Goal: Navigation & Orientation: Find specific page/section

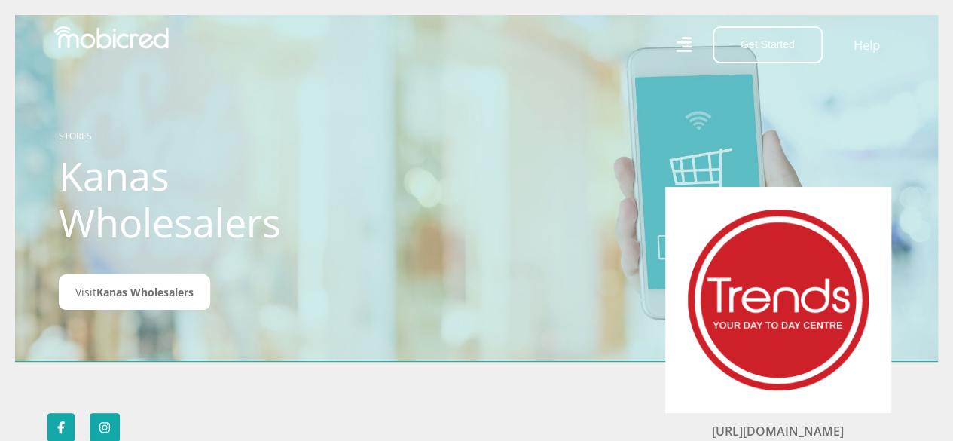
click at [688, 47] on icon at bounding box center [682, 44] width 15 height 15
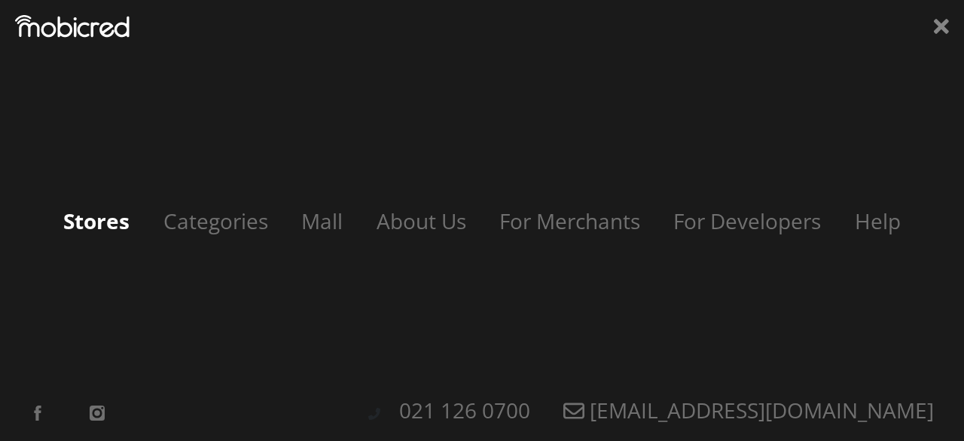
click at [111, 225] on link "Stores" at bounding box center [96, 220] width 96 height 29
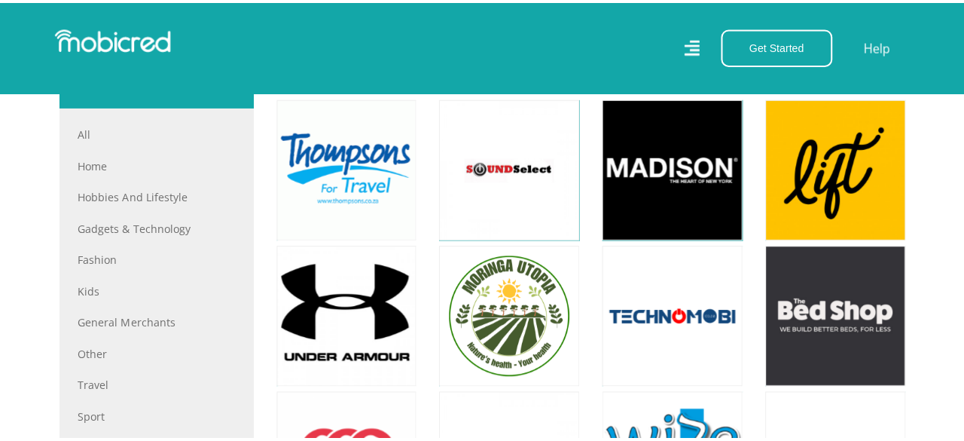
scroll to position [291, 0]
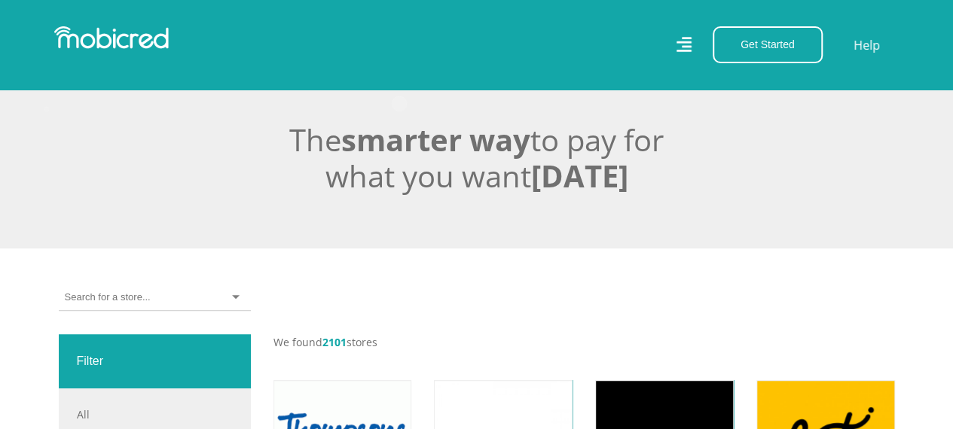
click at [688, 54] on icon at bounding box center [682, 45] width 15 height 22
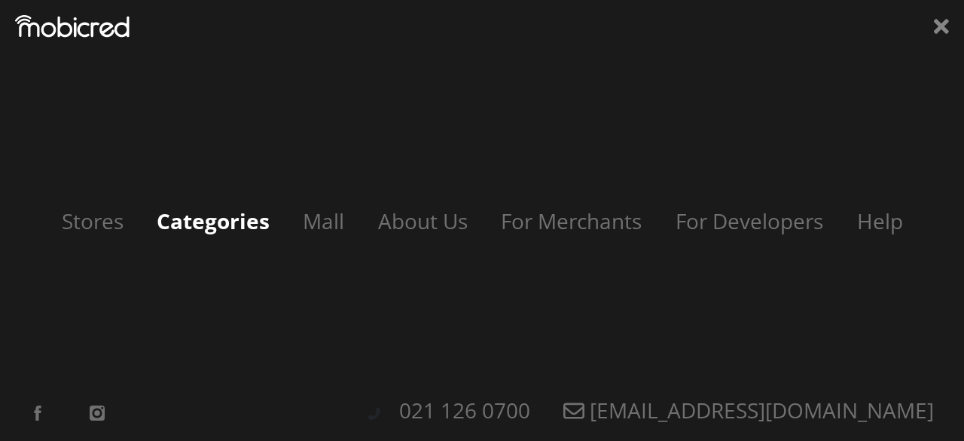
click at [233, 216] on link "Categories" at bounding box center [213, 220] width 143 height 29
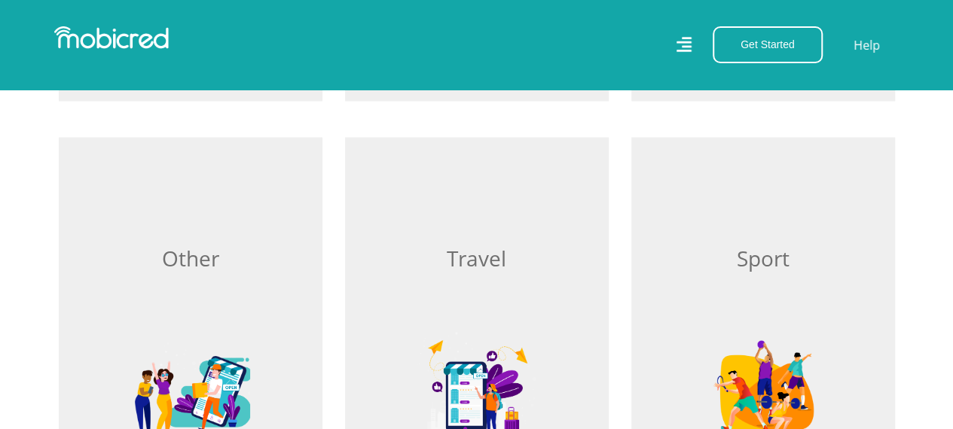
scroll to position [1295, 0]
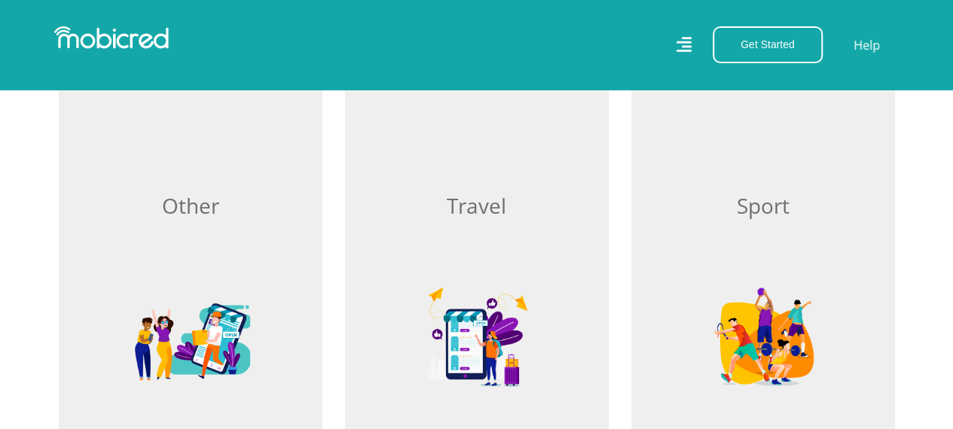
drag, startPoint x: 940, startPoint y: 189, endPoint x: 932, endPoint y: 247, distance: 58.5
click at [932, 247] on section "Home Browse Home Hobbies and Lifestyle Browse Hobbies and Lifestyle Gadgets & T…" at bounding box center [476, 285] width 953 height 2083
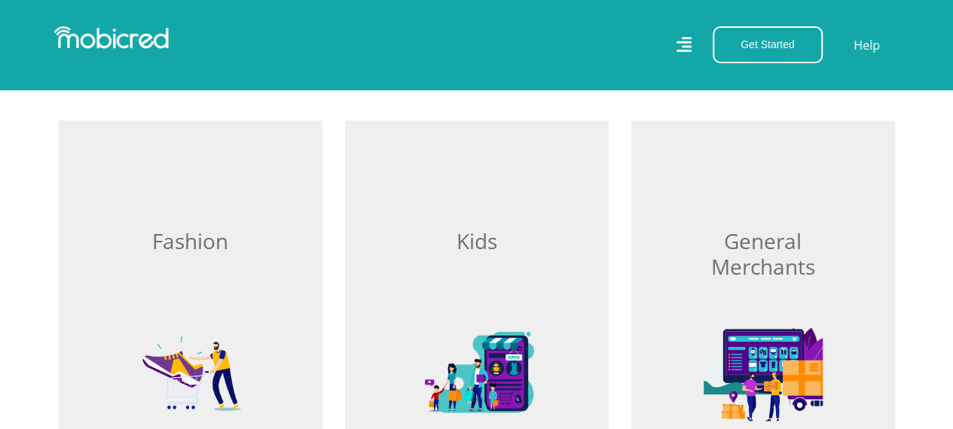
scroll to position [607, 0]
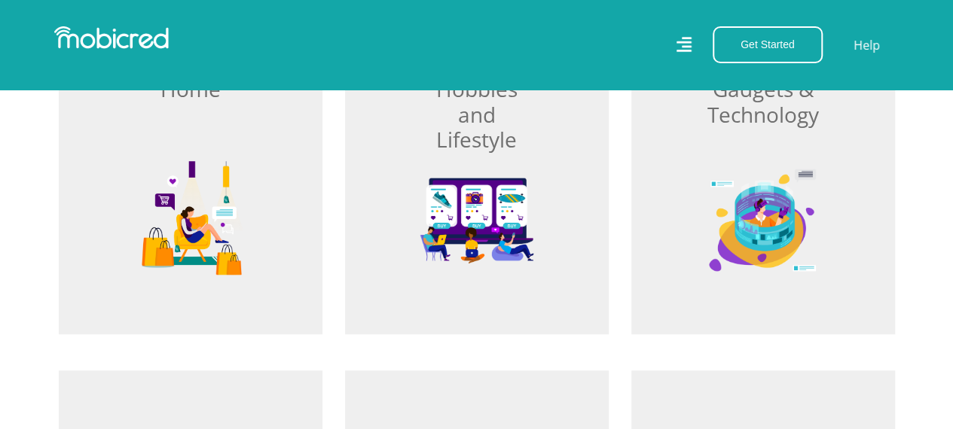
click at [139, 38] on img at bounding box center [111, 37] width 114 height 23
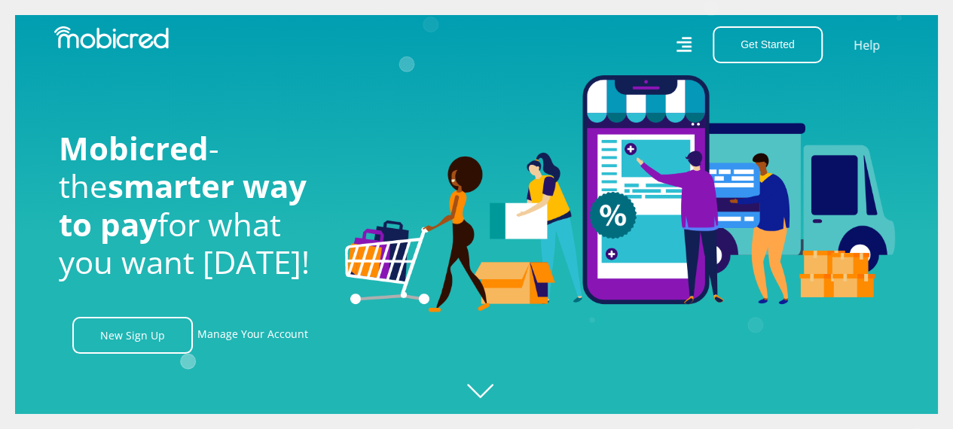
scroll to position [0, 1073]
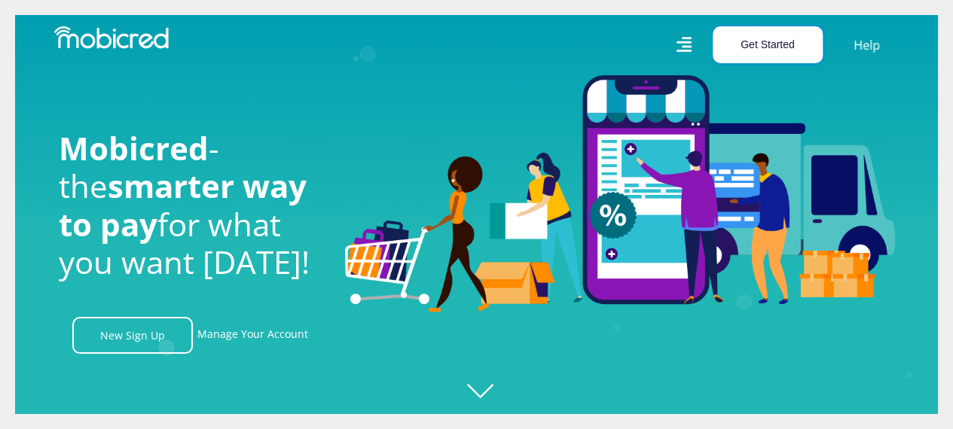
click at [756, 51] on button "Get Started" at bounding box center [767, 44] width 110 height 37
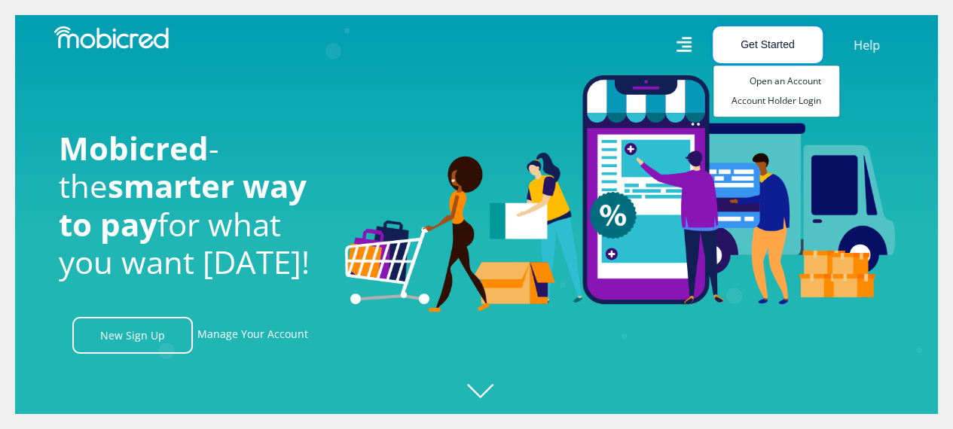
scroll to position [0, 1931]
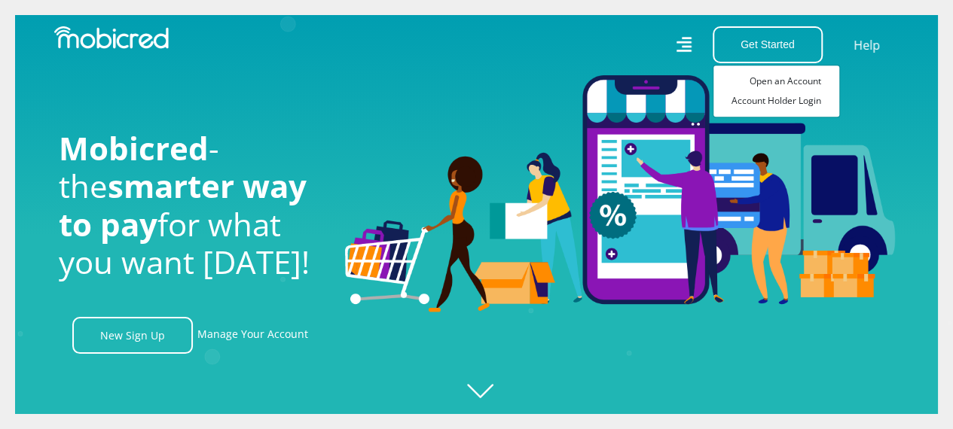
click at [608, 75] on nav "Get Started Open an Account Account Holder Login Help" at bounding box center [476, 45] width 953 height 90
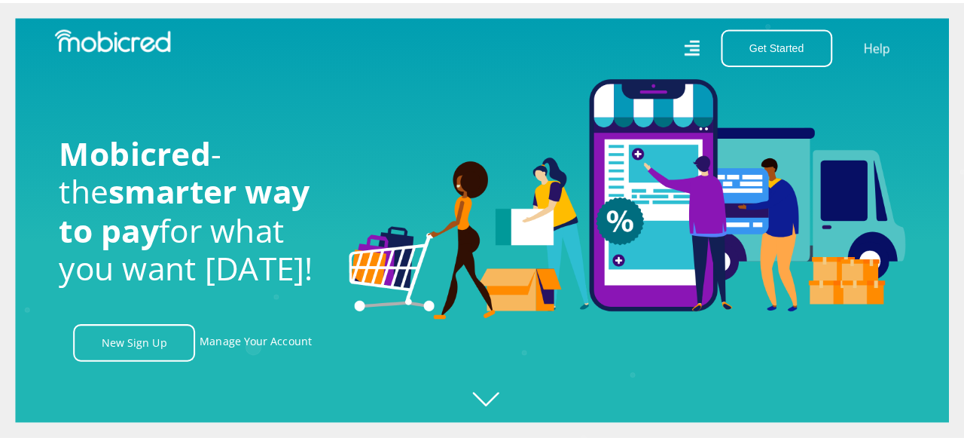
scroll to position [0, 2790]
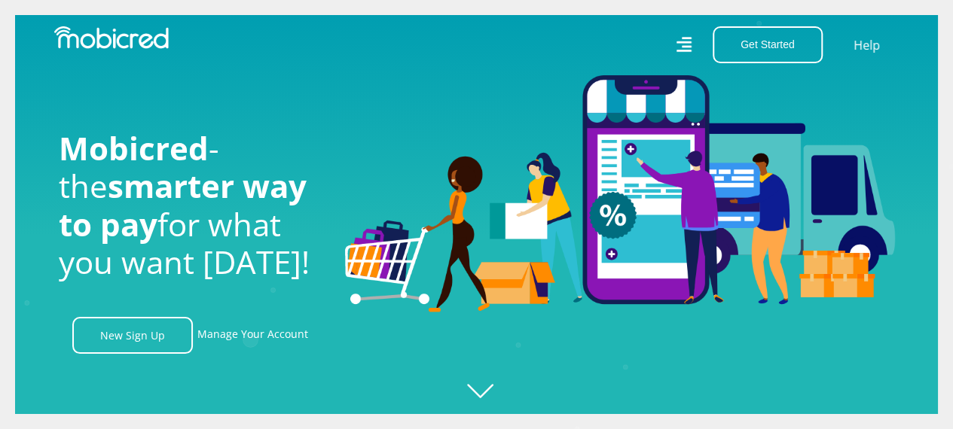
click at [687, 45] on icon at bounding box center [682, 45] width 15 height 22
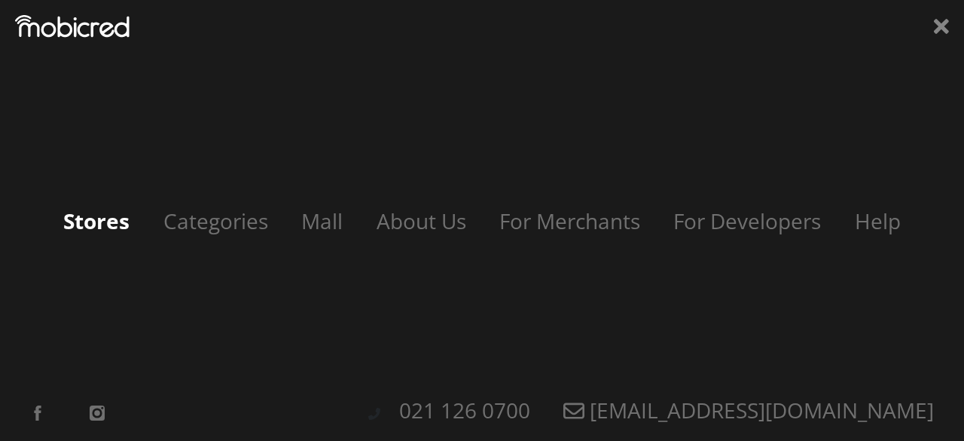
scroll to position [0, 0]
click at [313, 219] on link "Mall" at bounding box center [320, 220] width 76 height 29
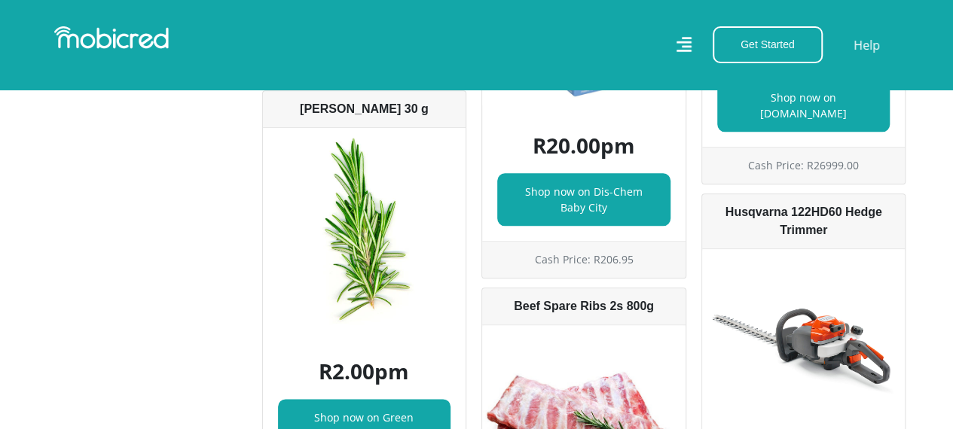
scroll to position [6446, 0]
